Goal: Task Accomplishment & Management: Manage account settings

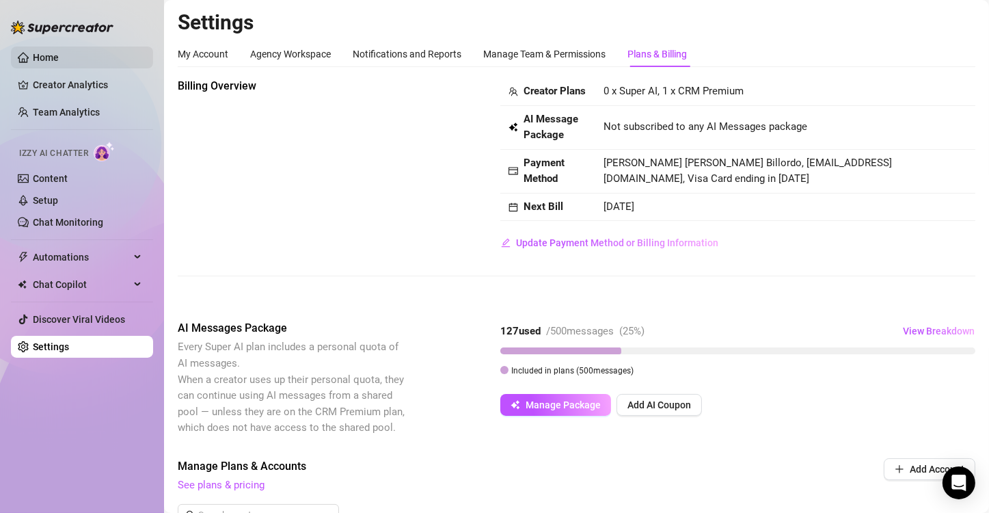
click at [43, 54] on link "Home" at bounding box center [46, 57] width 26 height 11
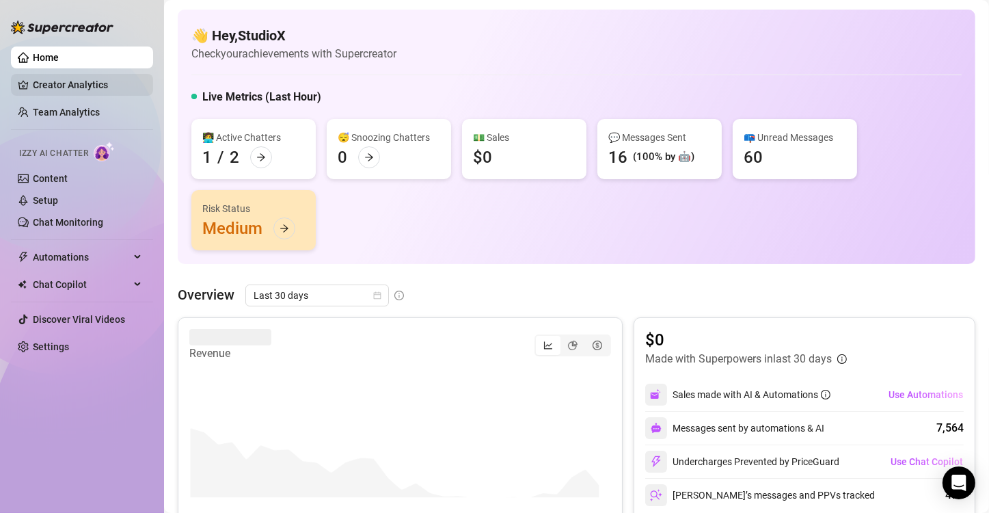
click at [112, 75] on link "Creator Analytics" at bounding box center [87, 85] width 109 height 22
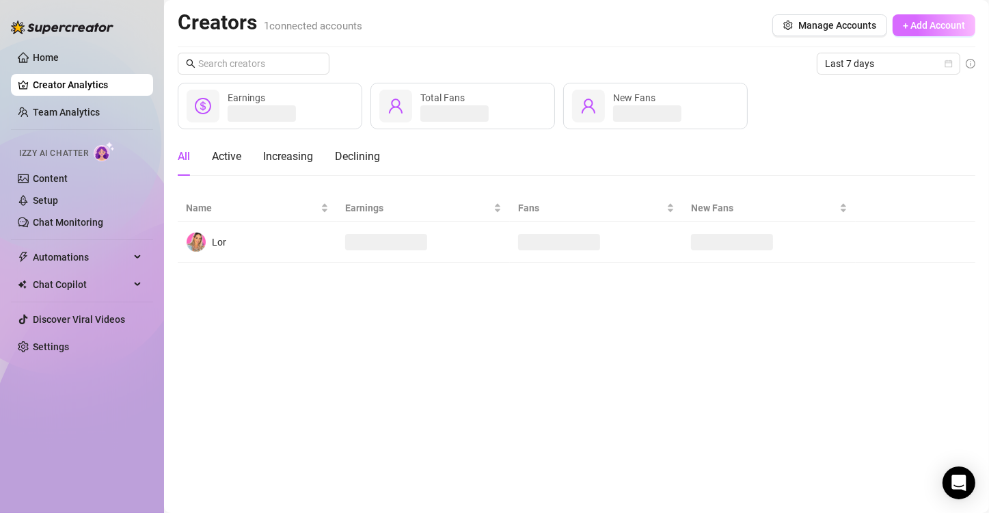
click at [941, 27] on span "+ Add Account" at bounding box center [934, 25] width 62 height 11
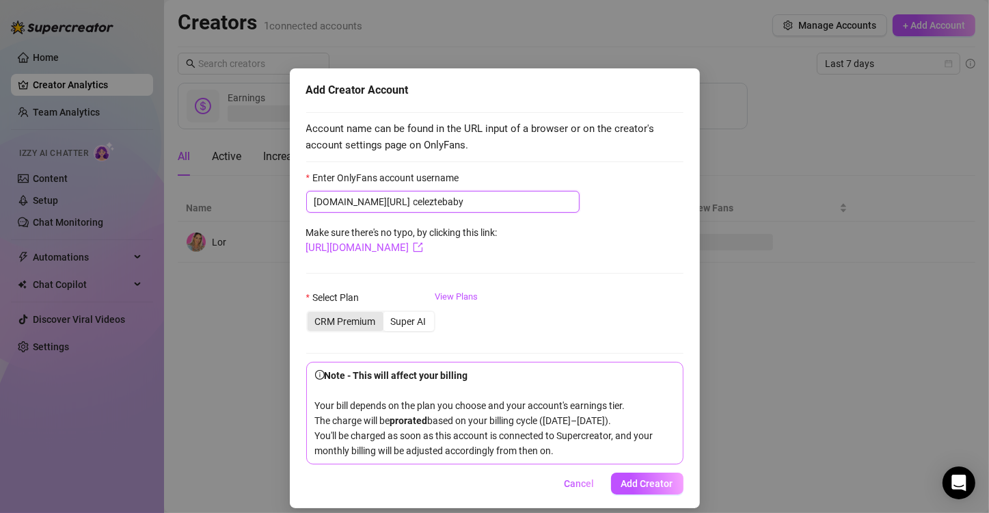
type input "celeztebaby"
click at [340, 314] on div "CRM Premium" at bounding box center [346, 321] width 76 height 19
click at [311, 314] on input "CRM Premium" at bounding box center [311, 314] width 0 height 0
click at [656, 481] on span "Add Creator" at bounding box center [647, 483] width 52 height 11
